Goal: Find specific page/section: Find specific page/section

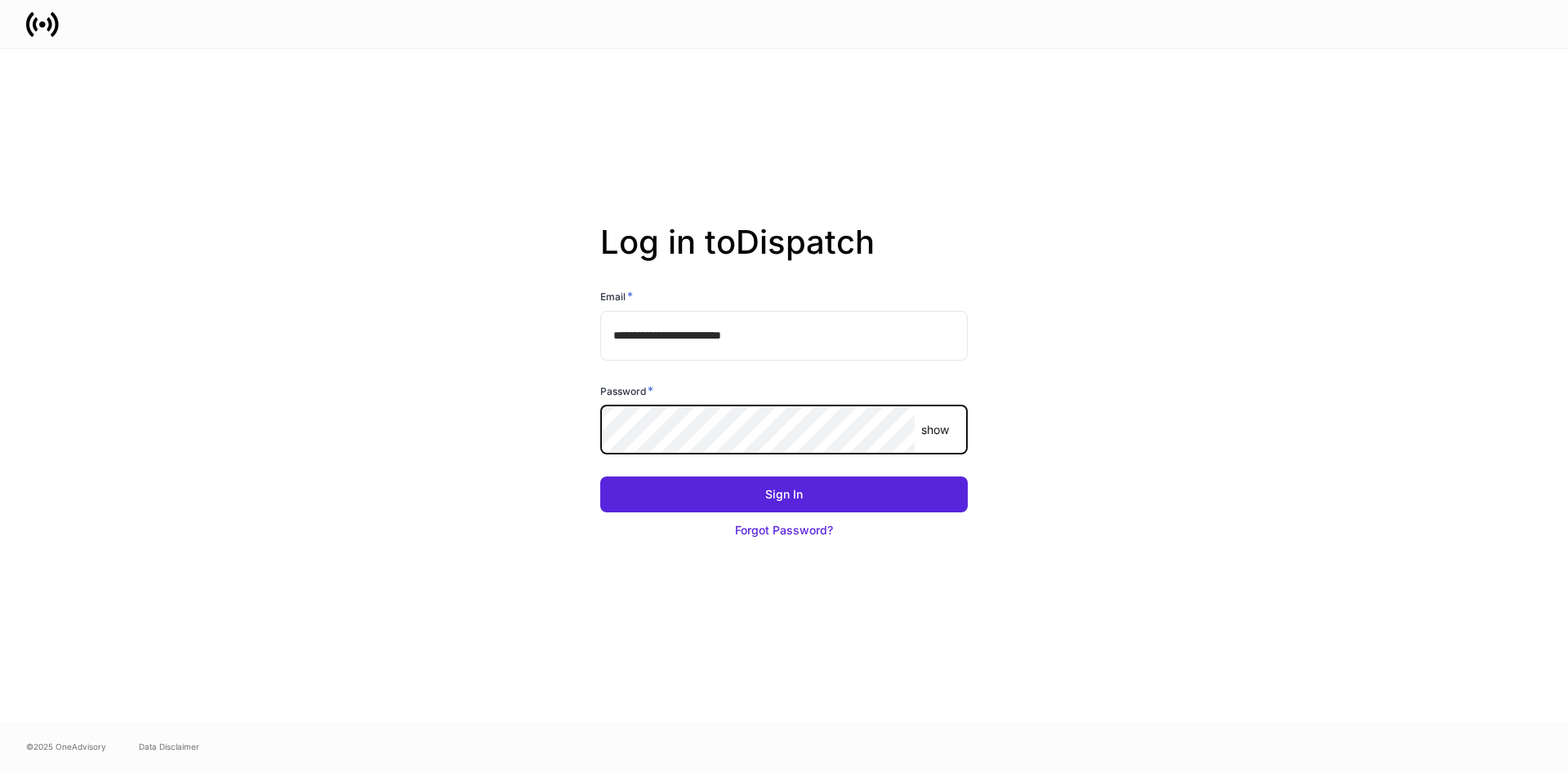
click at [600, 476] on button "Sign In" at bounding box center [784, 494] width 368 height 36
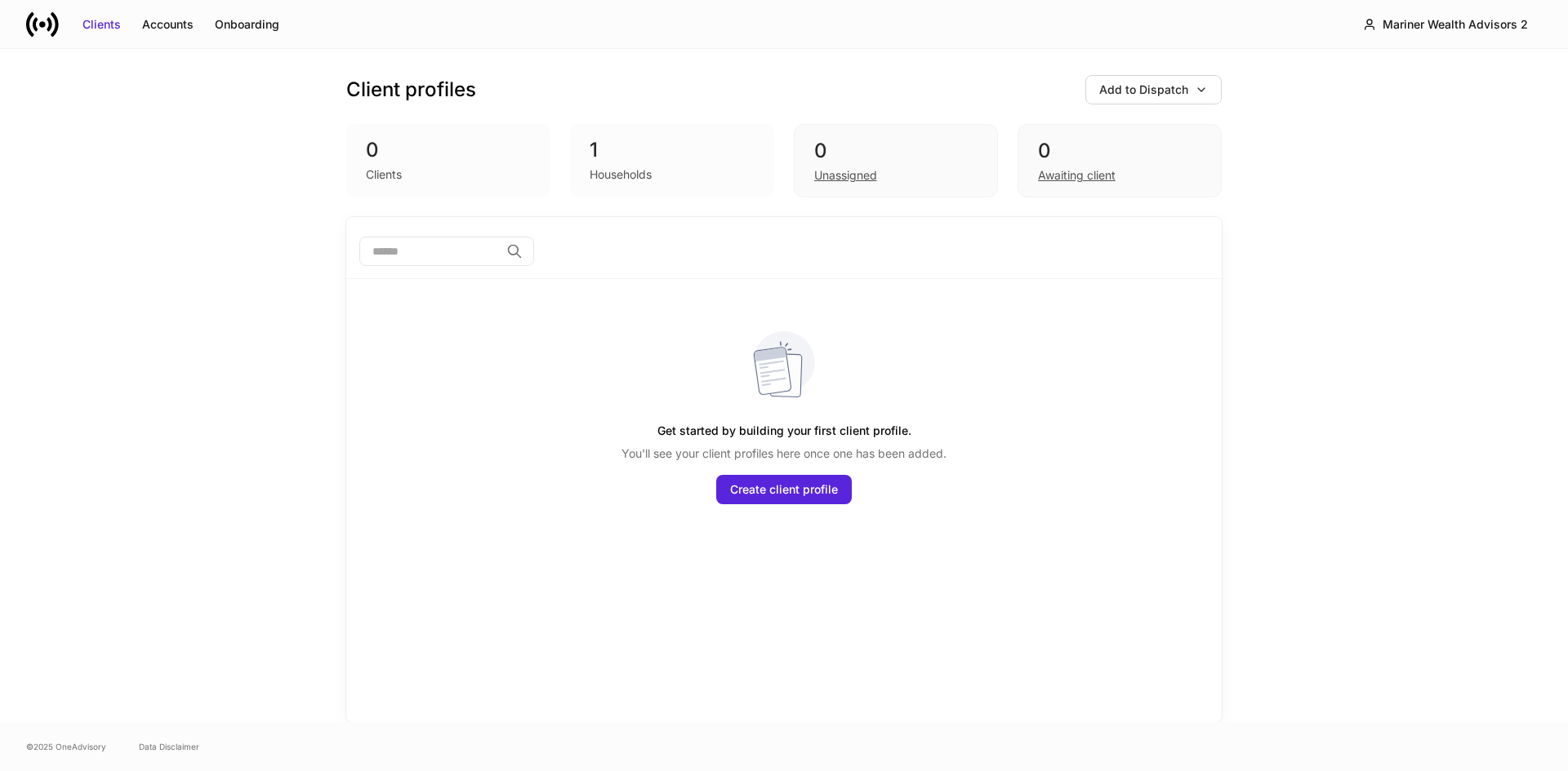
click at [1493, 8] on div "Clients Accounts Onboarding Mariner Wealth Advisors 2" at bounding box center [784, 23] width 1568 height 48
click at [1486, 20] on div "Mariner Wealth Advisors 2" at bounding box center [1455, 23] width 145 height 16
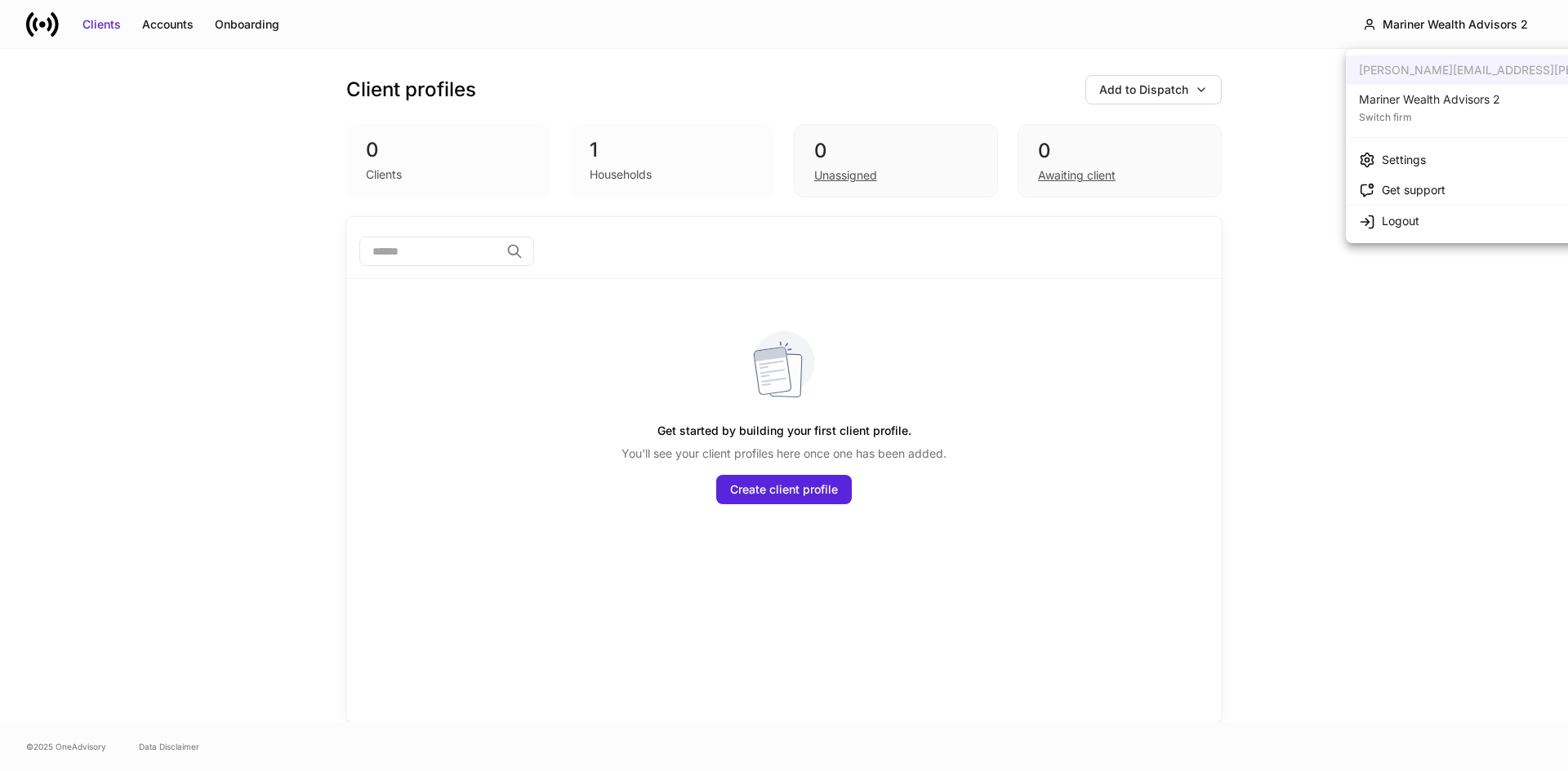
click at [1470, 99] on div "Mariner Wealth Advisors 2" at bounding box center [1429, 99] width 141 height 16
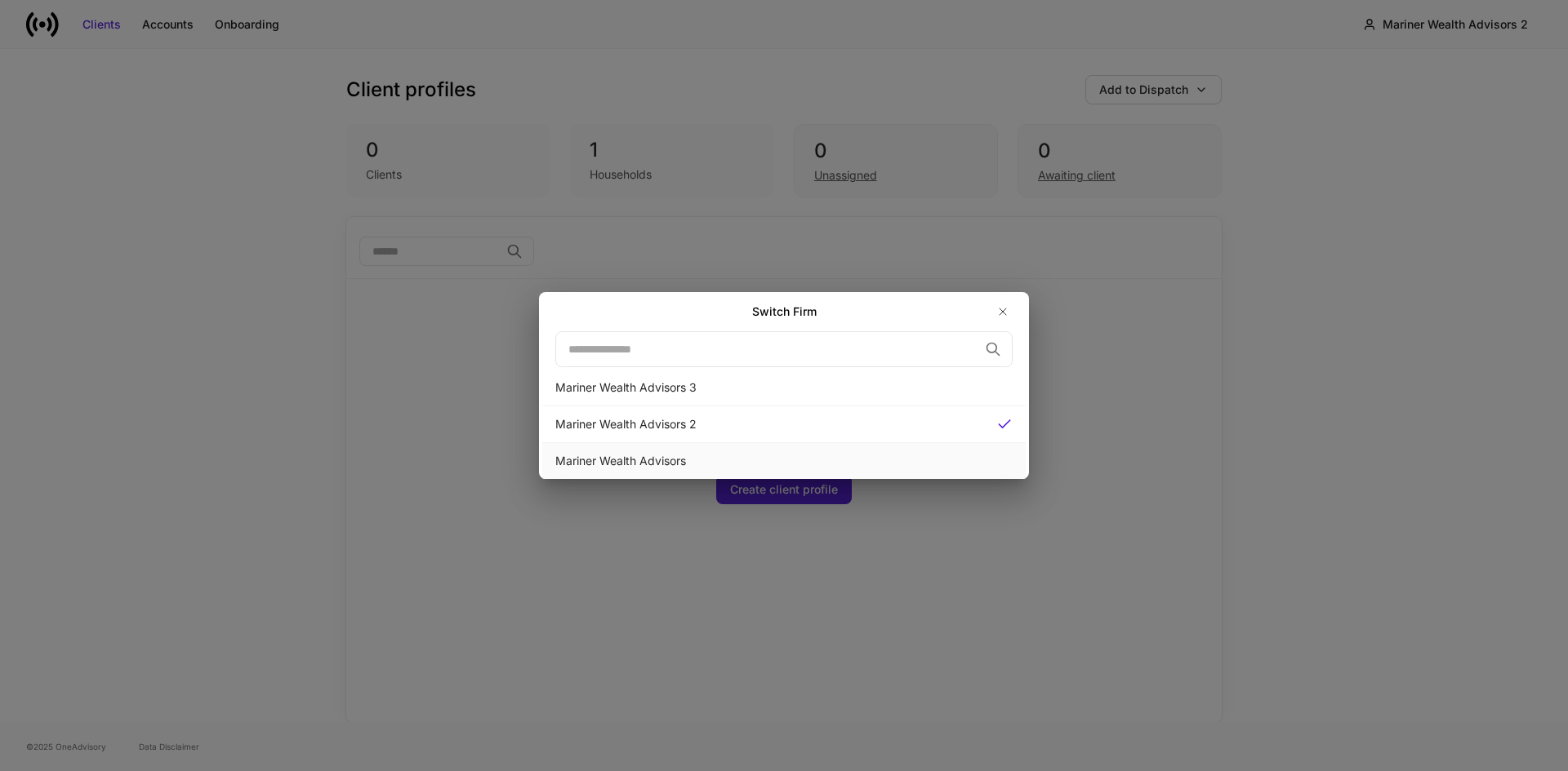
click at [662, 457] on div "Mariner Wealth Advisors" at bounding box center [784, 460] width 457 height 16
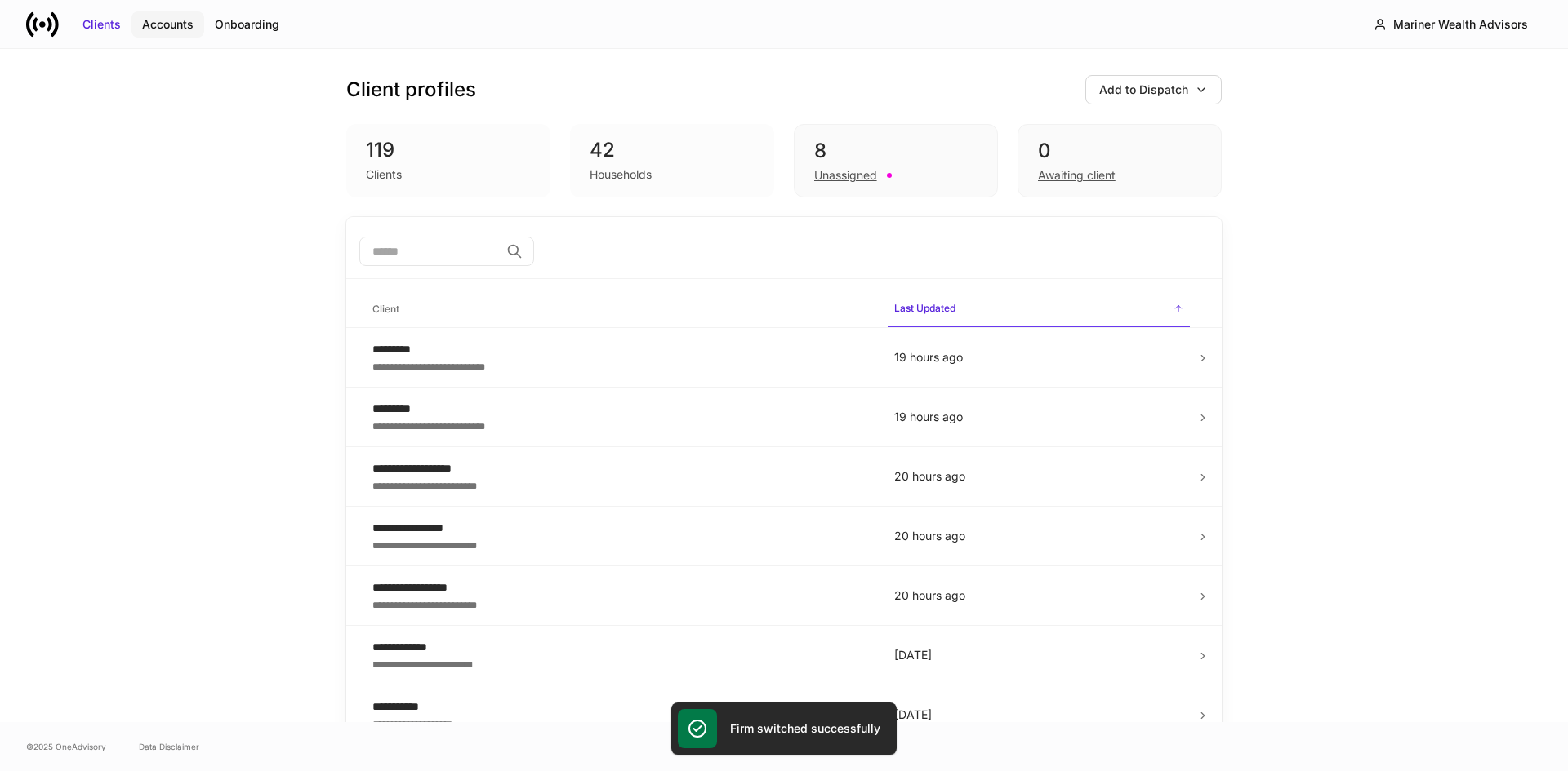
click at [167, 25] on div "Accounts" at bounding box center [168, 23] width 51 height 16
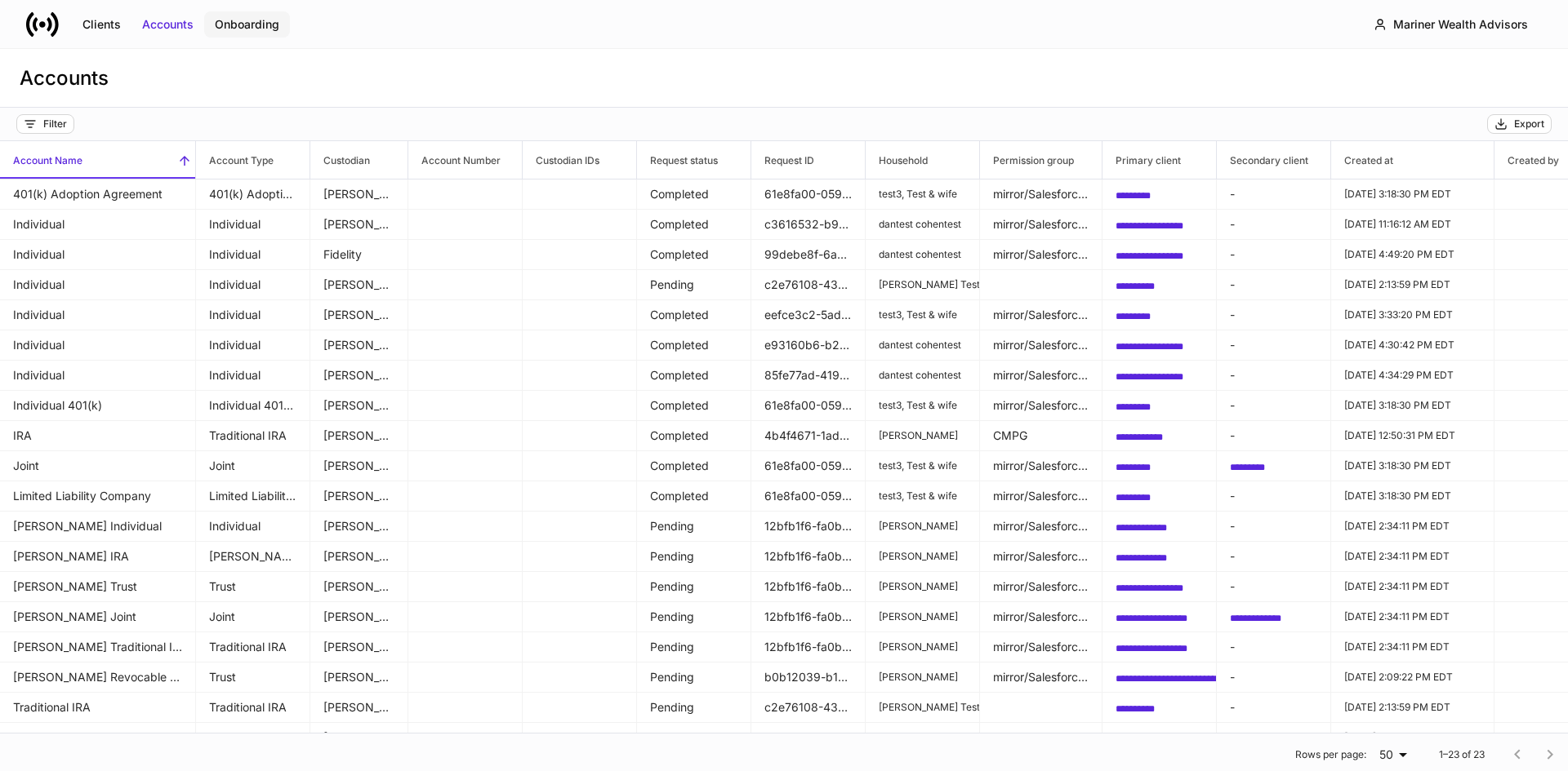
click at [276, 29] on div "Onboarding" at bounding box center [246, 23] width 65 height 16
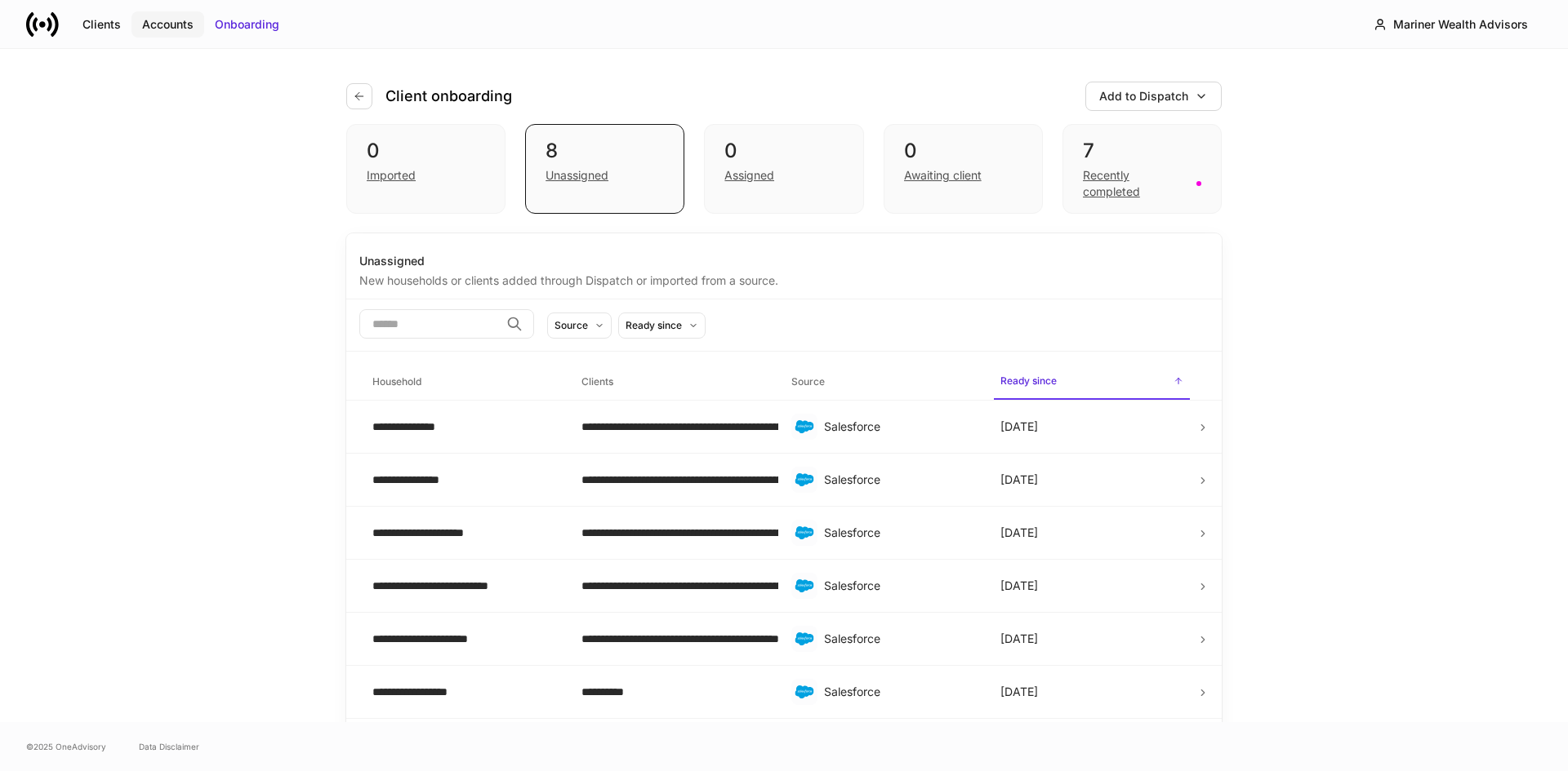
click at [160, 27] on div "Accounts" at bounding box center [168, 23] width 51 height 16
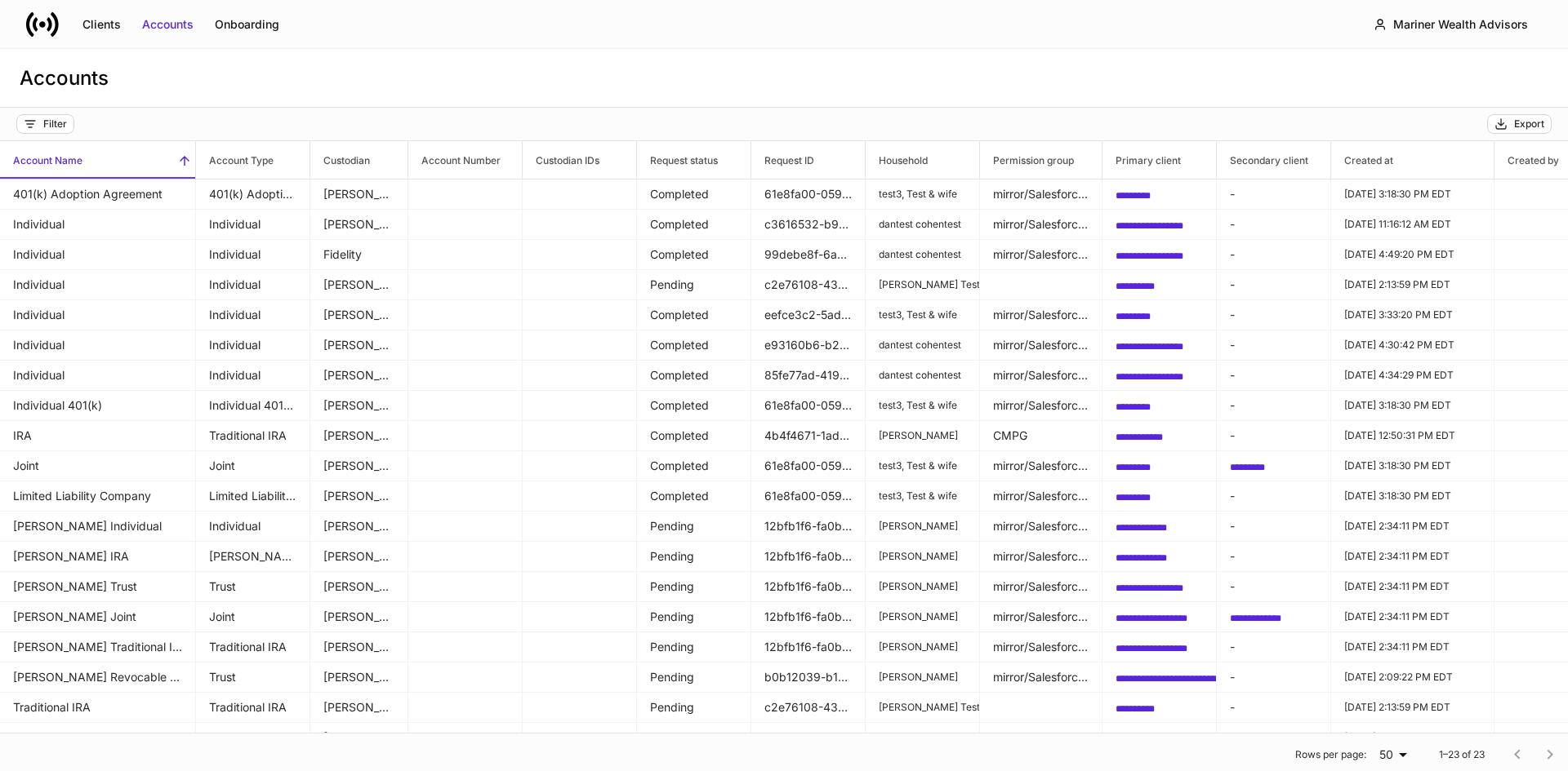
click at [1033, 158] on h6 "Permission group" at bounding box center [1027, 160] width 94 height 16
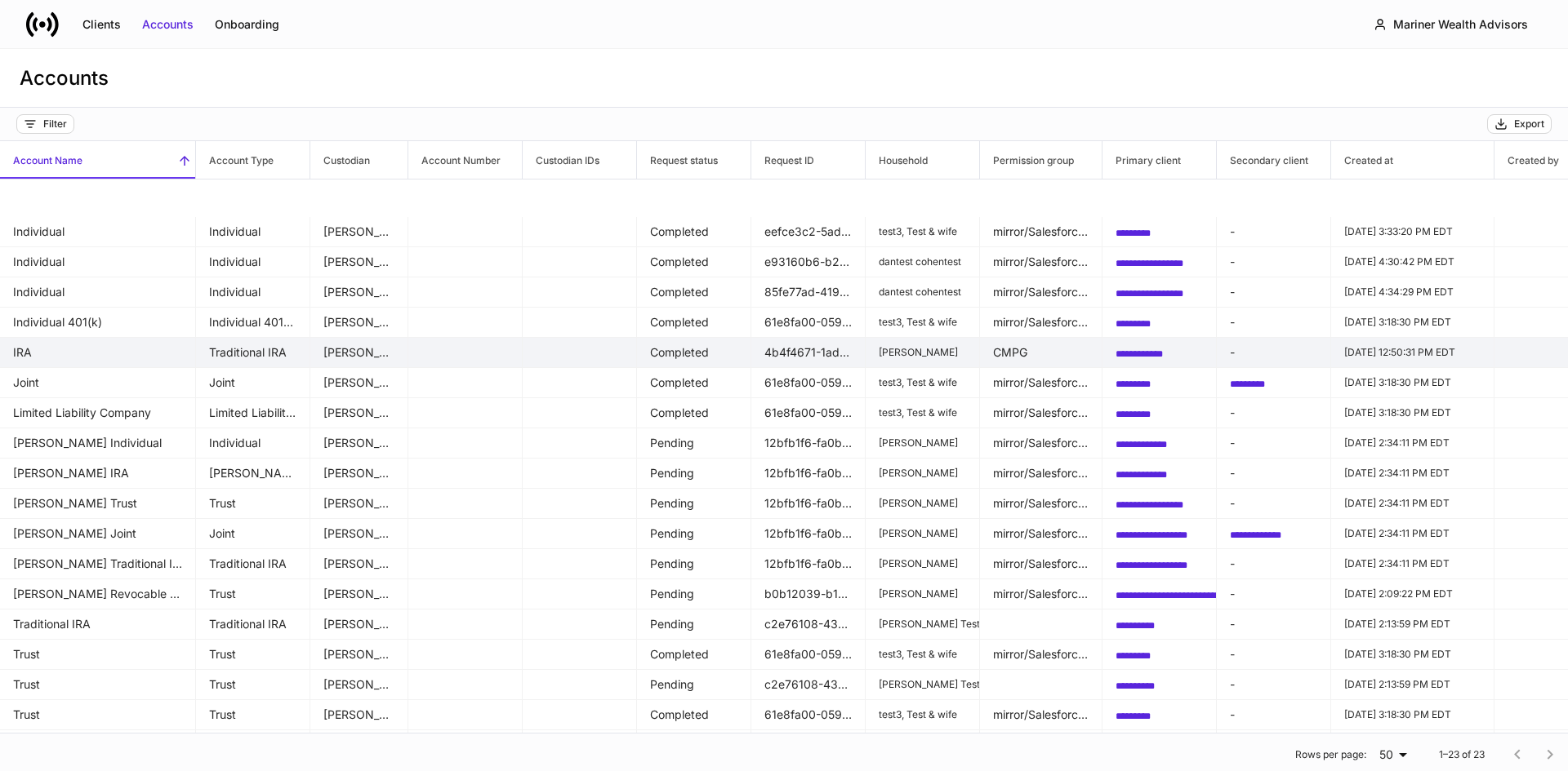
scroll to position [153, 0]
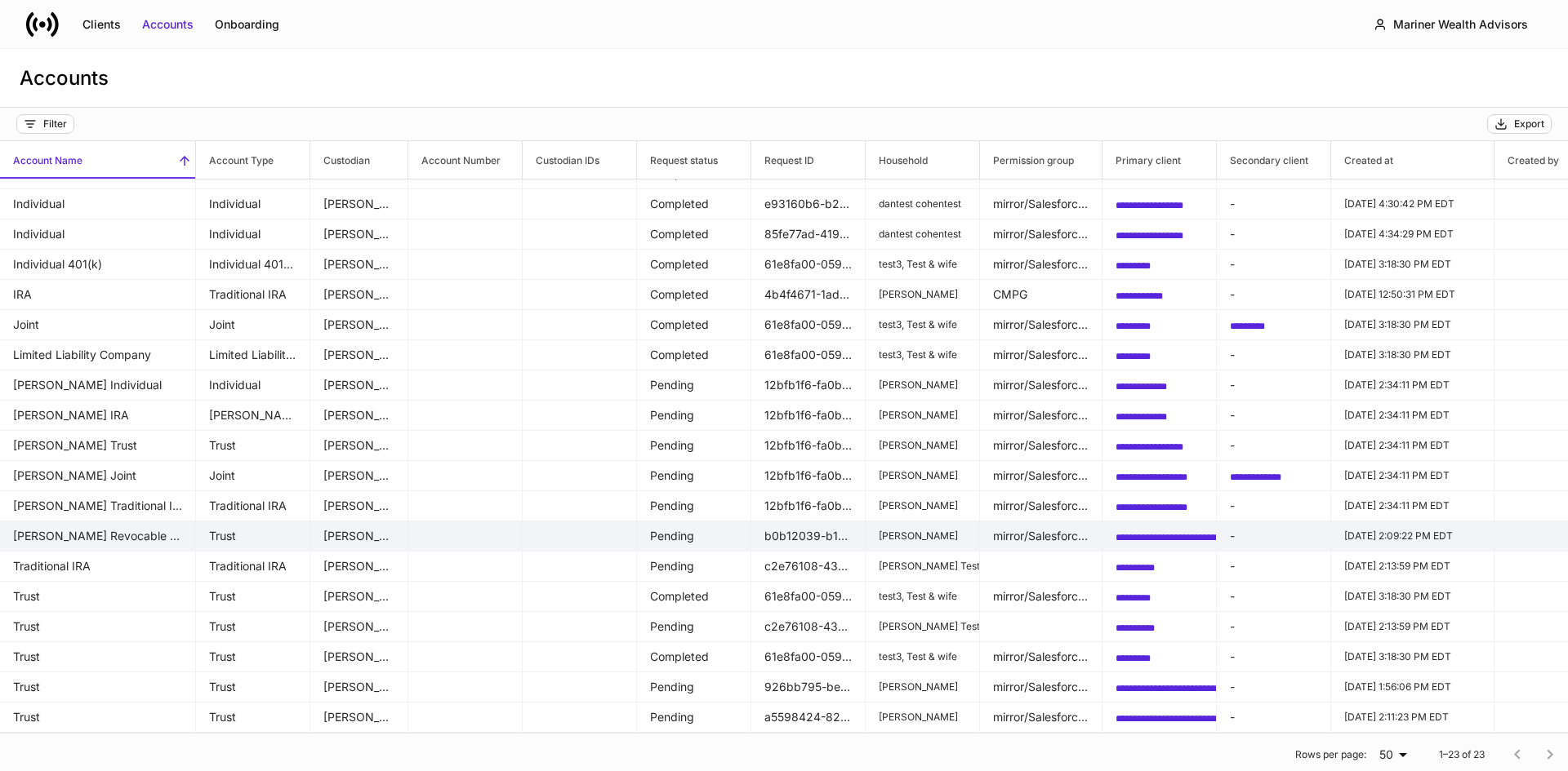
click at [1029, 526] on td "mirror/Salesforce/101292/254337, mirror/Salesforce/101292/254343, mirror/Salesf…" at bounding box center [1041, 536] width 123 height 30
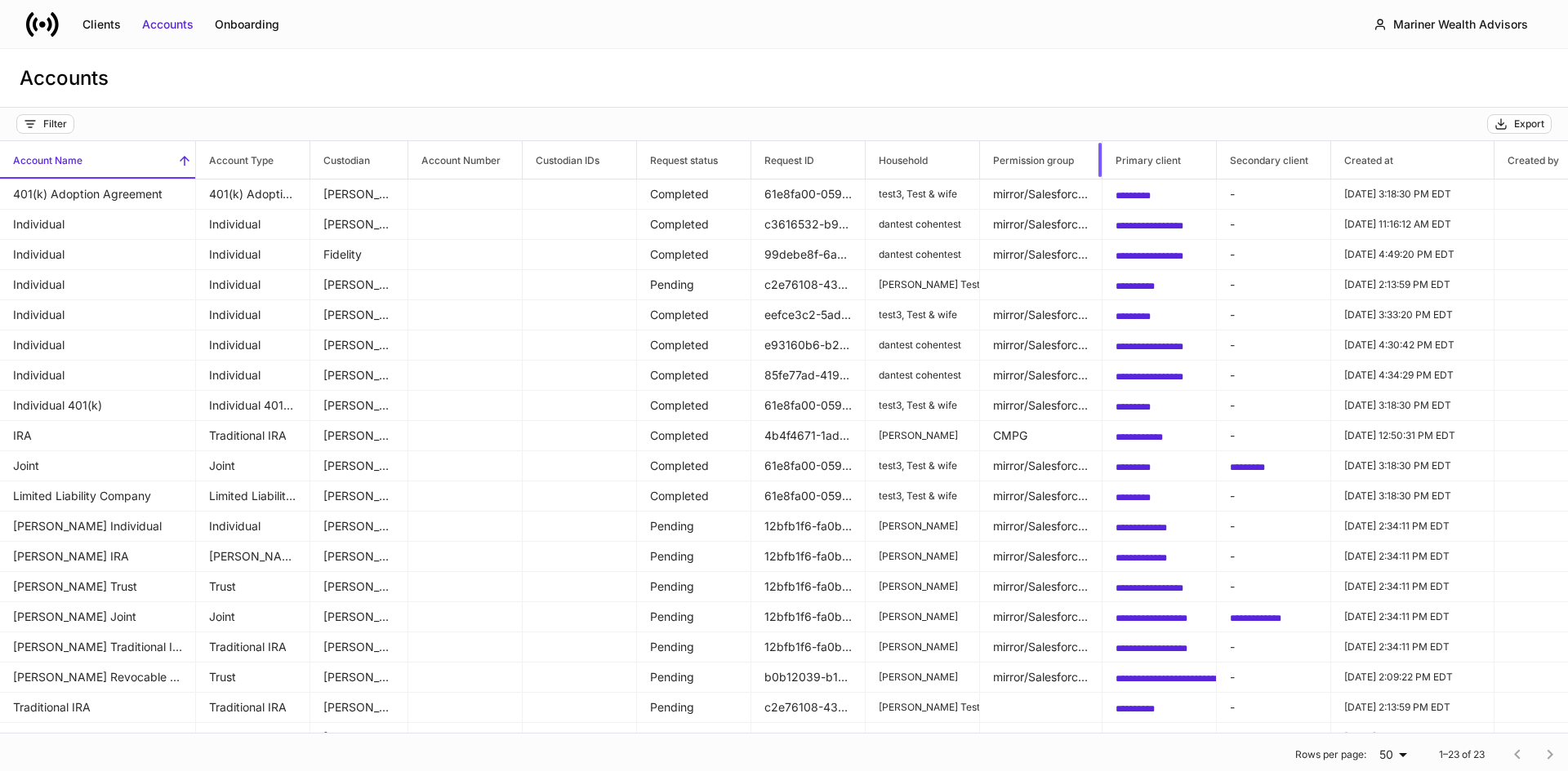
drag, startPoint x: 1100, startPoint y: 163, endPoint x: 1159, endPoint y: 163, distance: 59.0
click at [1159, 163] on tr "Account Name Account Type Custodian Account Number Custodian IDs Request status…" at bounding box center [1155, 160] width 2311 height 38
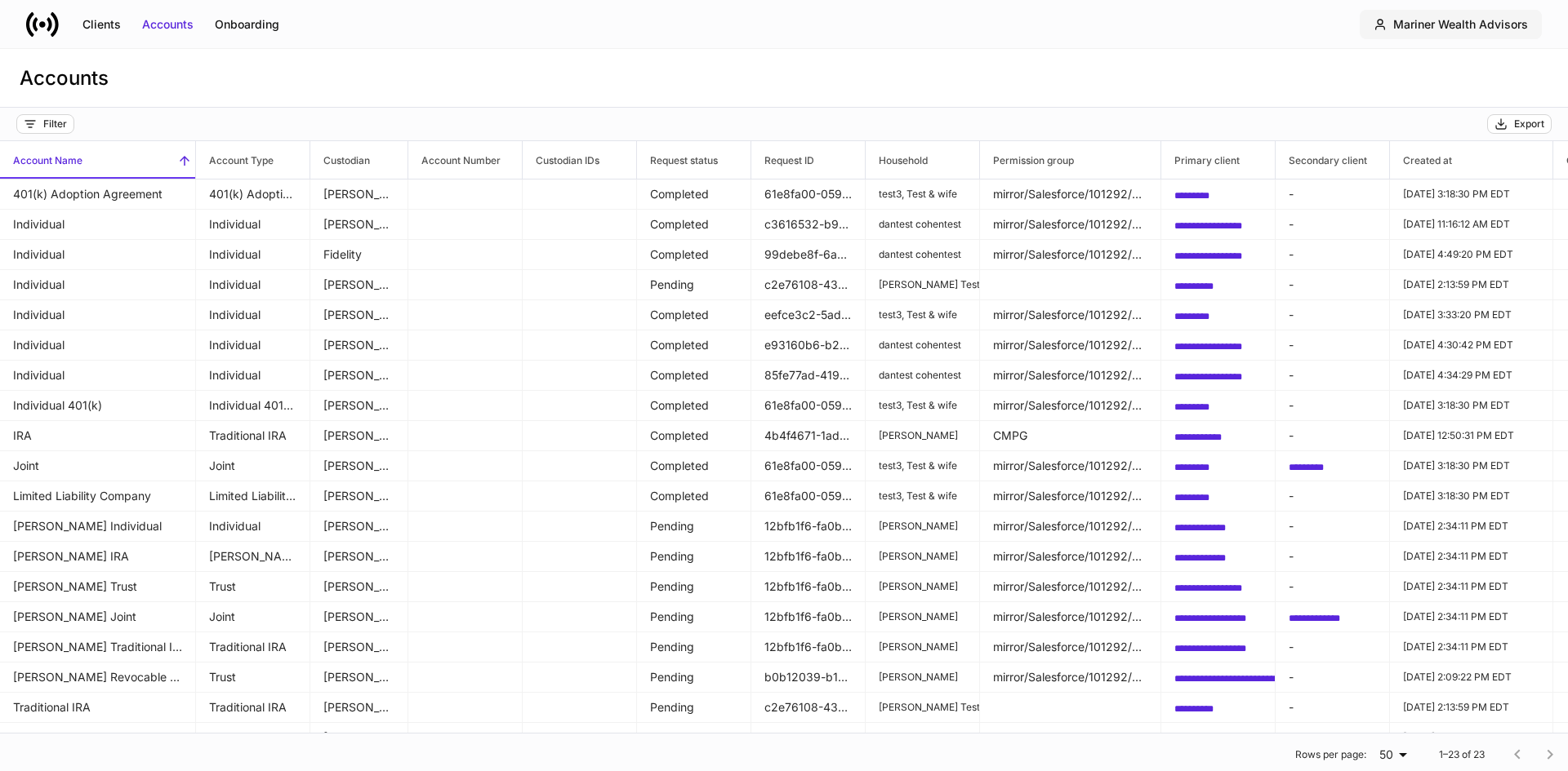
click at [1475, 29] on div "Mariner Wealth Advisors" at bounding box center [1460, 23] width 135 height 16
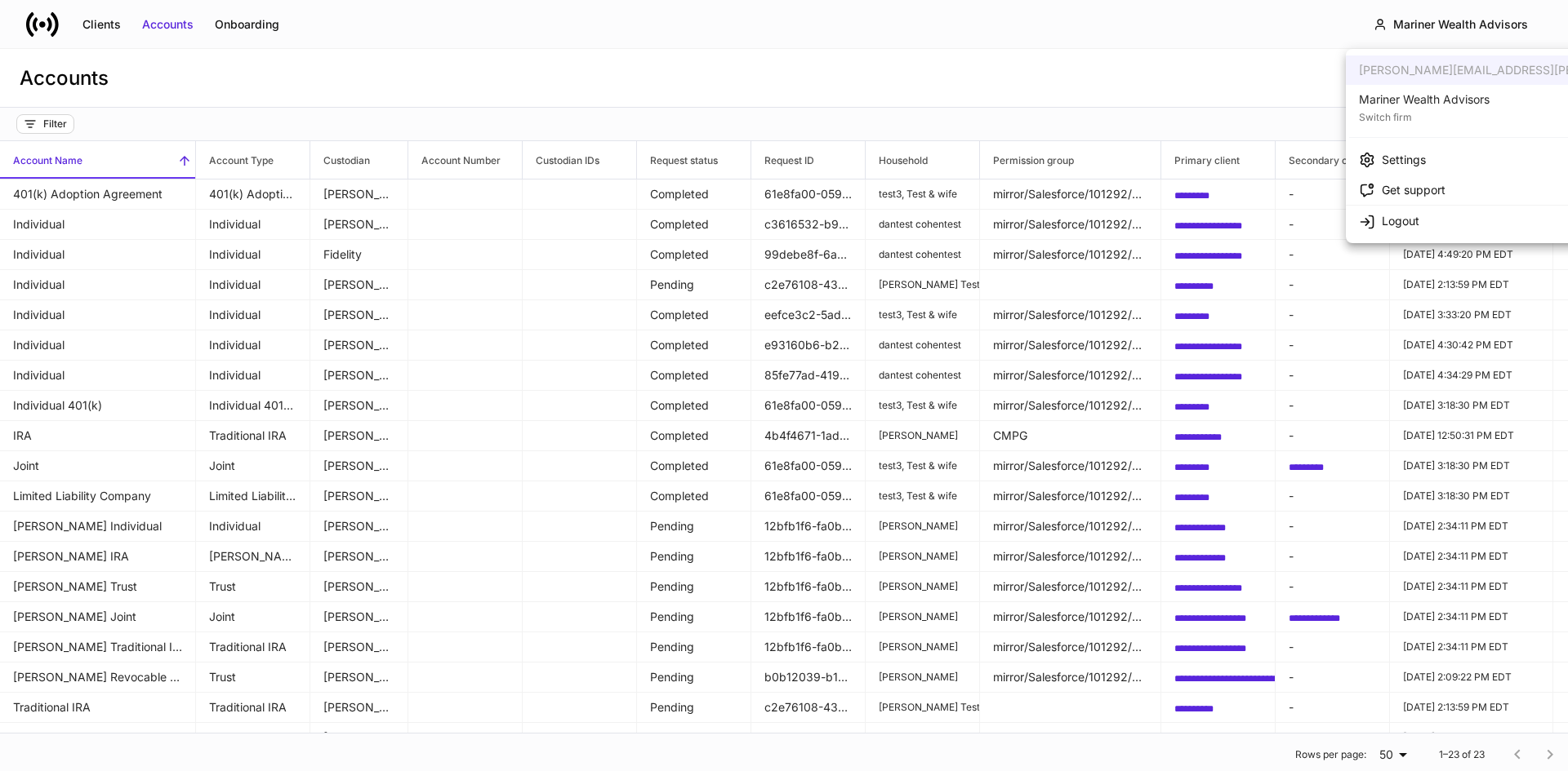
click at [1399, 157] on div "Settings" at bounding box center [1403, 159] width 44 height 16
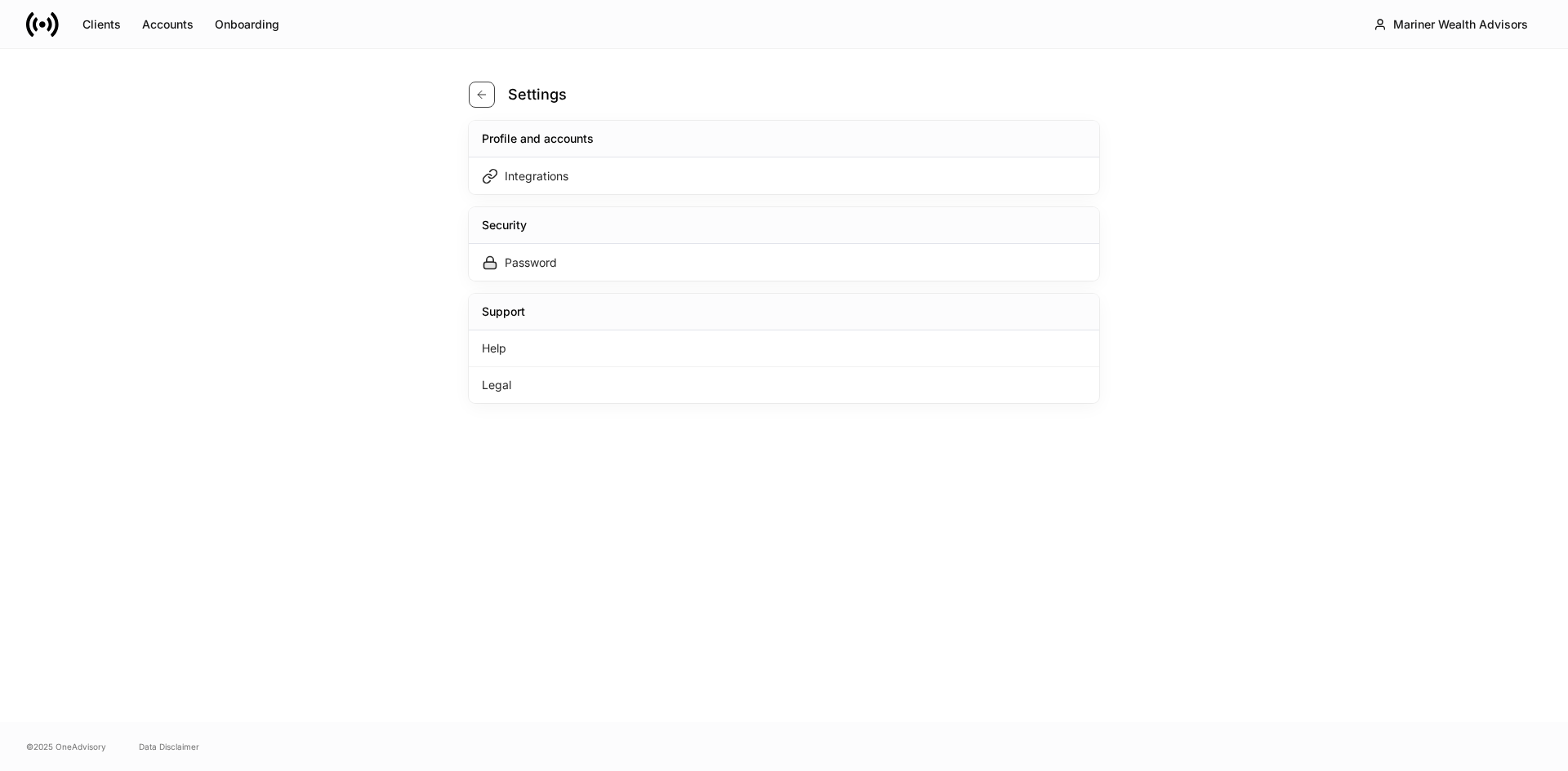
click at [479, 100] on icon "button" at bounding box center [482, 95] width 13 height 13
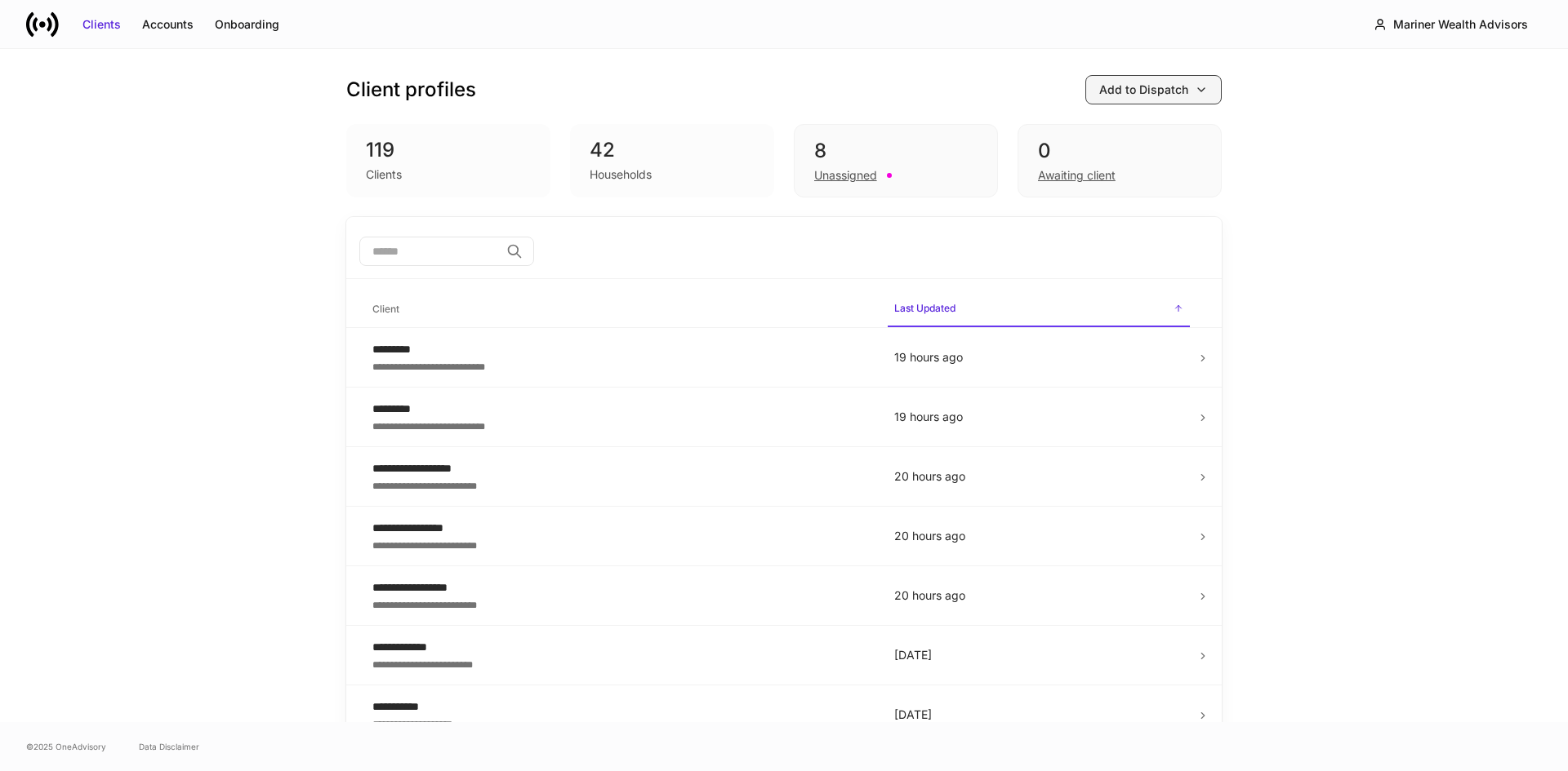
click at [1194, 93] on icon "button" at bounding box center [1201, 90] width 13 height 13
click at [1288, 138] on div at bounding box center [784, 386] width 1568 height 771
